Goal: Task Accomplishment & Management: Use online tool/utility

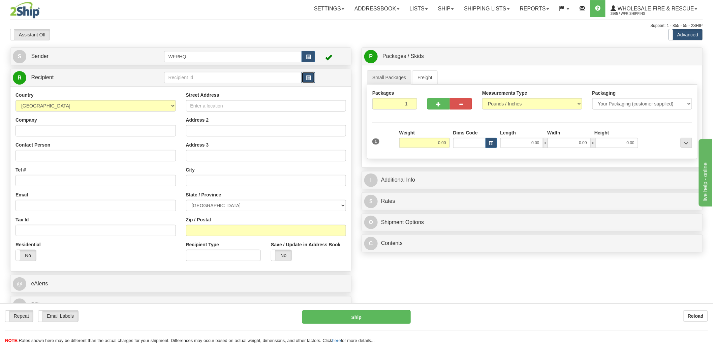
click at [310, 83] on button "button" at bounding box center [308, 77] width 13 height 11
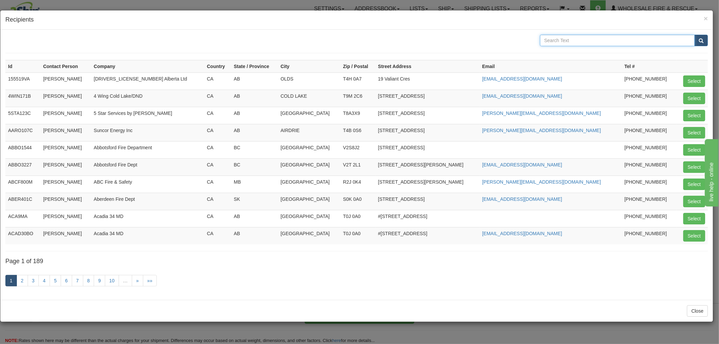
click at [561, 40] on input "text" at bounding box center [617, 40] width 155 height 11
type input "[PERSON_NAME]"
click at [694, 35] on button "submit" at bounding box center [700, 40] width 13 height 11
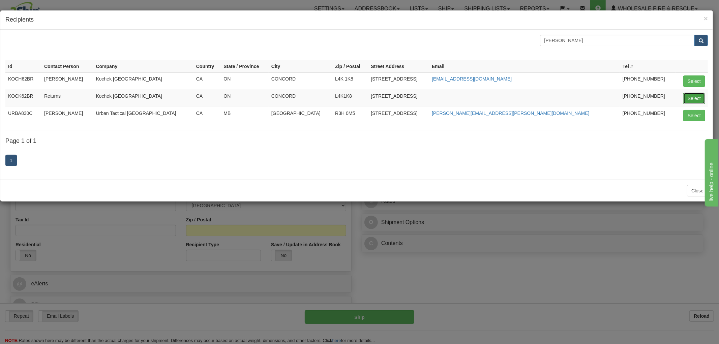
click at [691, 99] on button "Select" at bounding box center [694, 98] width 22 height 11
type input "KOCK62BR"
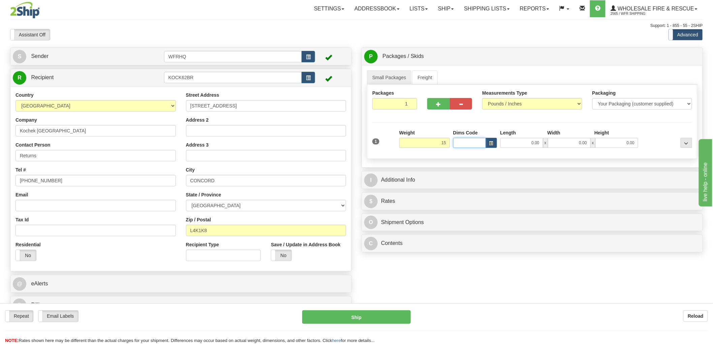
type input "15.00"
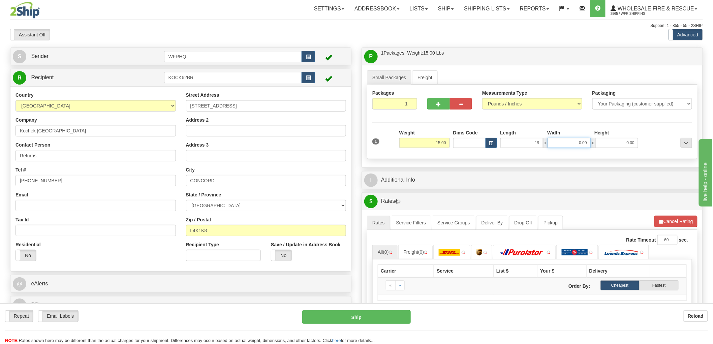
type input "19.00"
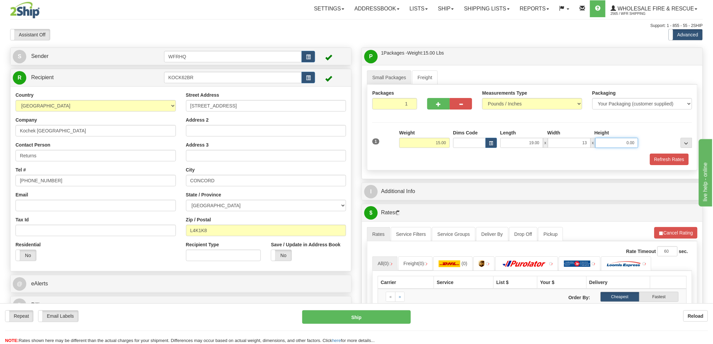
type input "13.00"
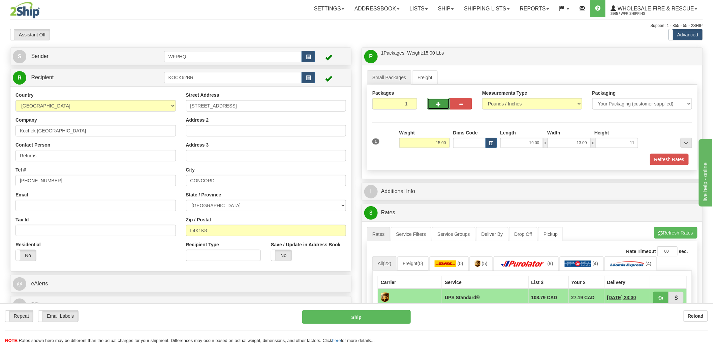
type input "11.00"
click at [432, 102] on button "button" at bounding box center [438, 103] width 23 height 11
radio input "true"
type input "2"
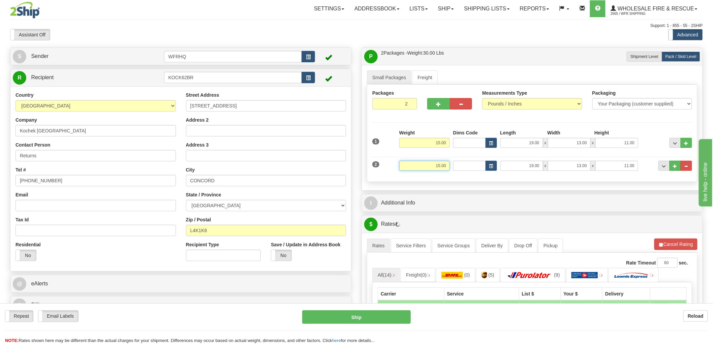
drag, startPoint x: 434, startPoint y: 168, endPoint x: 459, endPoint y: 165, distance: 25.5
click at [459, 165] on div "2 Weight 15.00 Dims Code Length Width Height" at bounding box center [532, 165] width 323 height 23
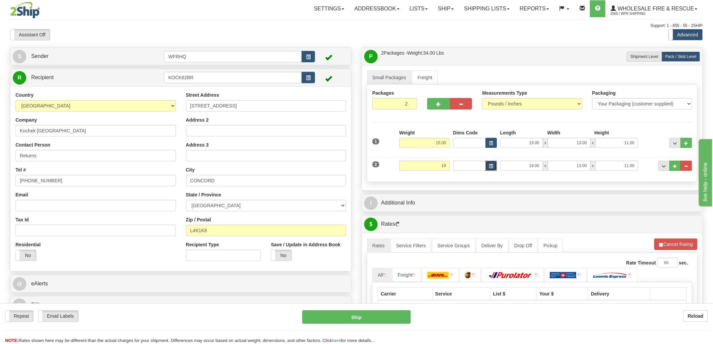
type input "19.00"
type input "9.00"
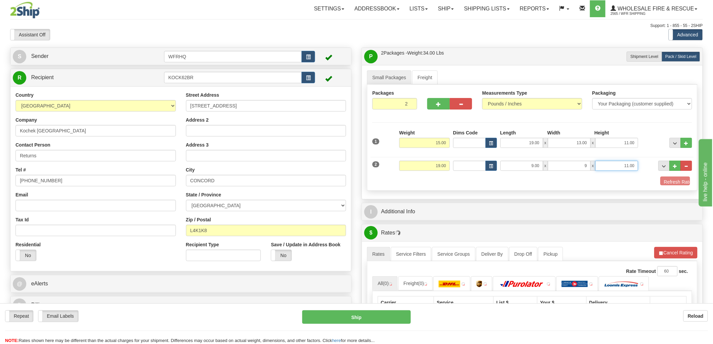
type input "9.00"
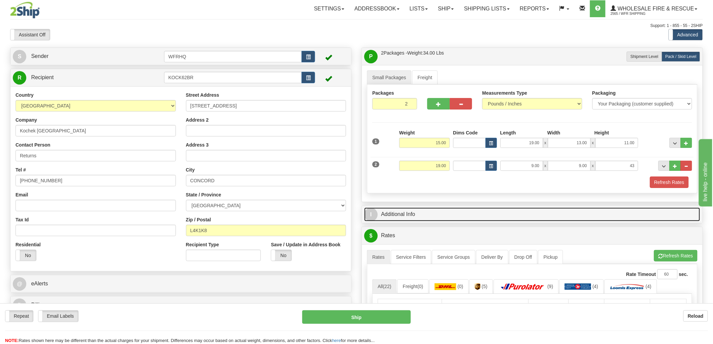
type input "43.00"
click at [393, 212] on link "I Additional Info" at bounding box center [532, 215] width 336 height 14
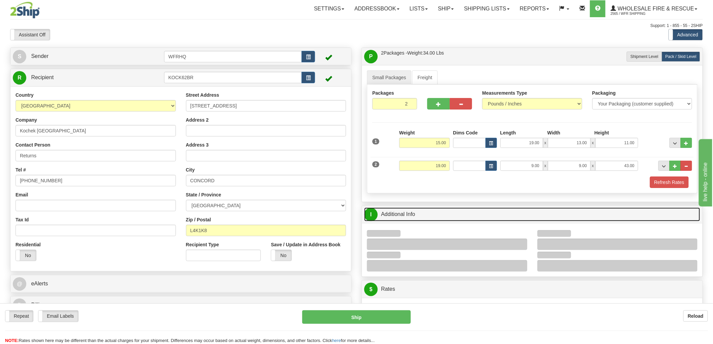
scroll to position [112, 0]
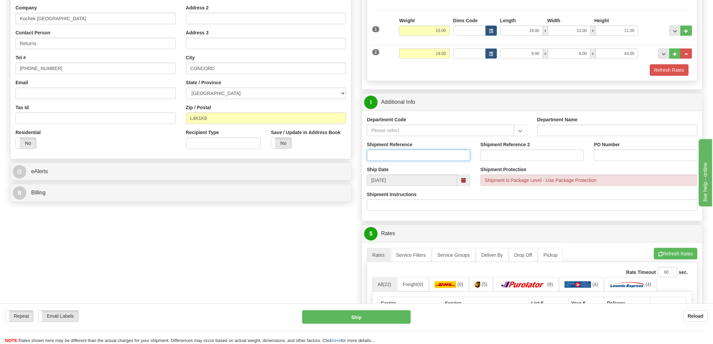
click at [401, 158] on input "Shipment Reference" at bounding box center [418, 155] width 103 height 11
type input "S"
type input "RGA-0000551-0"
click at [616, 156] on input "PO Number" at bounding box center [645, 155] width 103 height 11
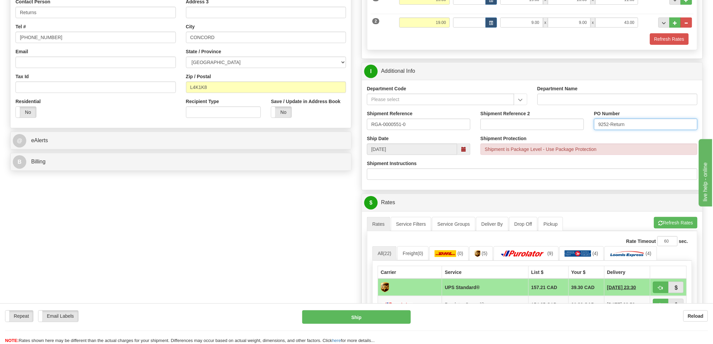
scroll to position [262, 0]
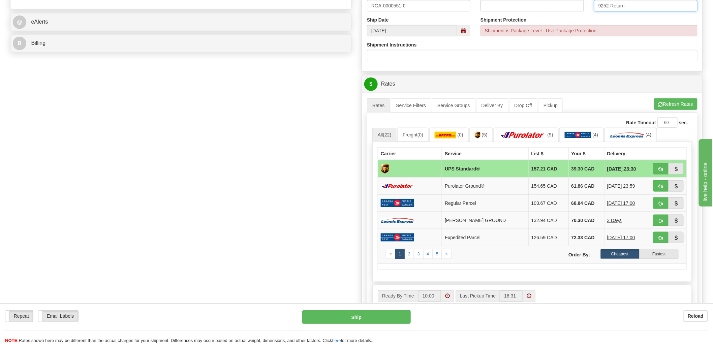
type input "9252-Return"
click at [659, 167] on span "button" at bounding box center [660, 169] width 5 height 4
type input "11"
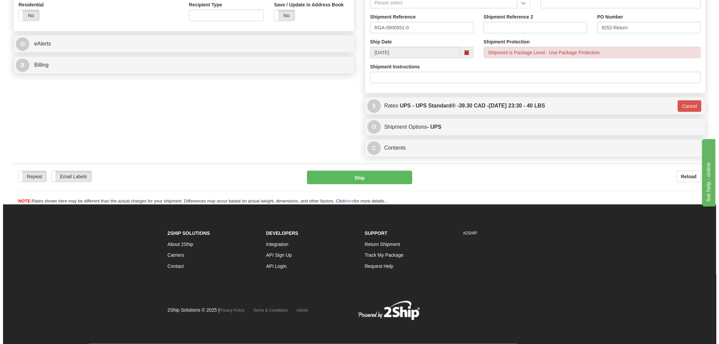
scroll to position [242, 0]
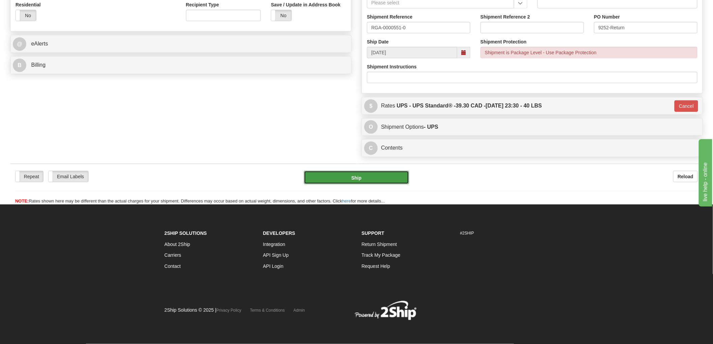
click at [365, 180] on button "Ship" at bounding box center [356, 177] width 105 height 13
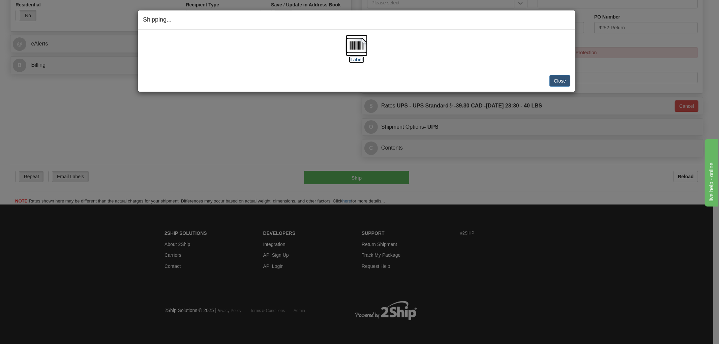
click at [358, 45] on img at bounding box center [357, 46] width 22 height 22
